Goal: Information Seeking & Learning: Learn about a topic

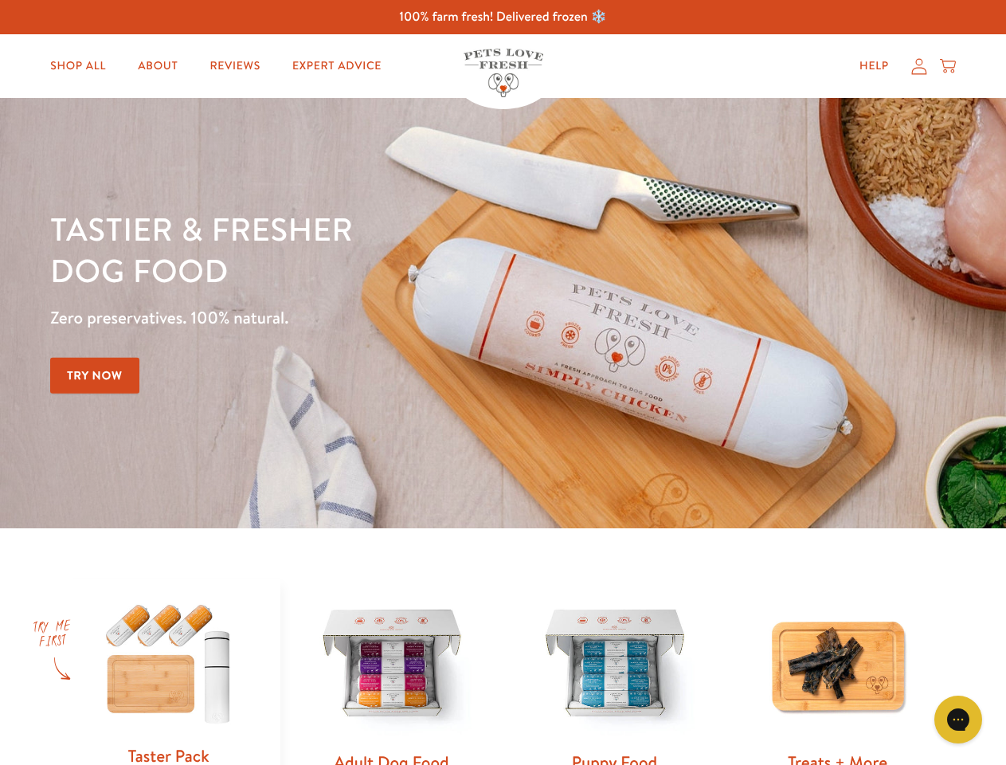
click at [503, 382] on div "Tastier & fresher dog food Zero preservatives. 100% natural. Try Now" at bounding box center [352, 313] width 604 height 210
click at [959, 720] on icon "Gorgias live chat" at bounding box center [958, 719] width 15 height 15
